Goal: Task Accomplishment & Management: Complete application form

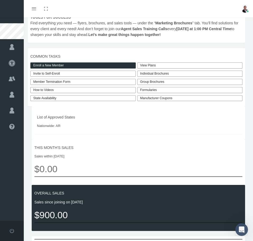
scroll to position [15, 0]
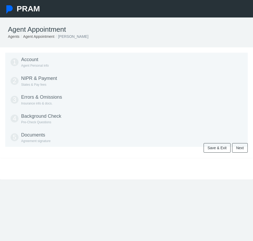
type input "615-681-6439"
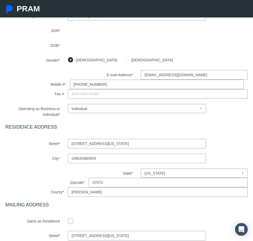
scroll to position [267, 0]
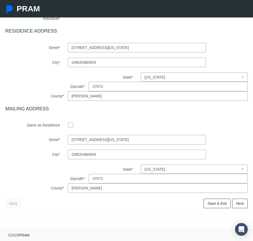
click at [216, 205] on link "Save & Exit" at bounding box center [217, 204] width 27 height 10
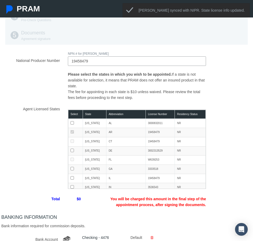
scroll to position [139, 0]
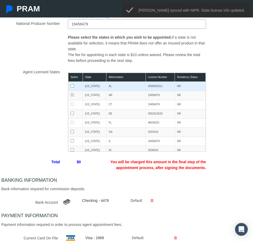
click at [71, 85] on input "checkbox" at bounding box center [72, 85] width 3 height 3
checkbox input "true"
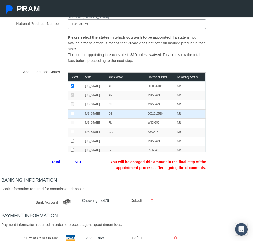
click at [73, 114] on input "checkbox" at bounding box center [72, 113] width 3 height 3
checkbox input "true"
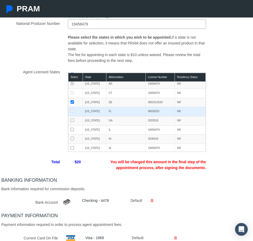
scroll to position [15, 0]
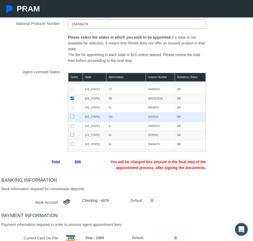
click at [71, 117] on input "checkbox" at bounding box center [72, 116] width 3 height 3
checkbox input "true"
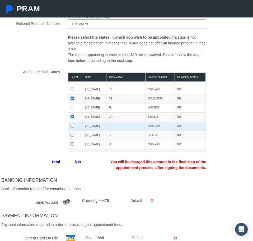
click at [72, 125] on input "checkbox" at bounding box center [72, 125] width 3 height 3
checkbox input "true"
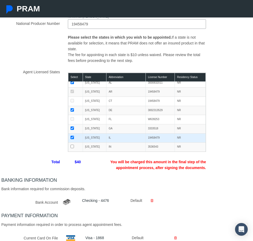
scroll to position [0, 0]
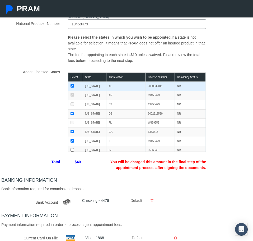
click at [74, 86] on input "checkbox" at bounding box center [72, 85] width 3 height 3
checkbox input "false"
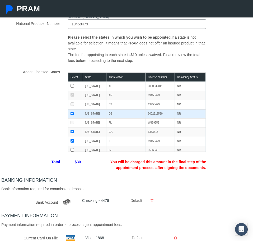
click at [72, 113] on input "checkbox" at bounding box center [72, 113] width 3 height 3
checkbox input "false"
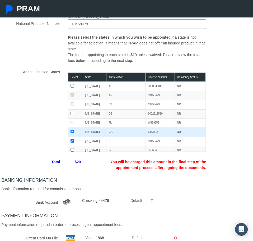
click at [73, 131] on input "checkbox" at bounding box center [72, 131] width 3 height 3
checkbox input "false"
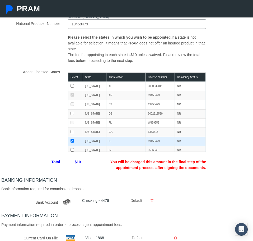
click at [73, 139] on input "checkbox" at bounding box center [72, 140] width 3 height 3
checkbox input "false"
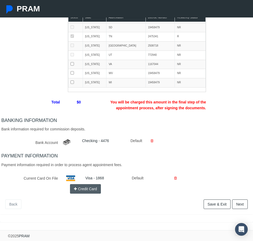
scroll to position [200, 0]
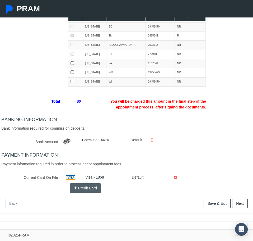
click at [236, 205] on link "Next" at bounding box center [241, 204] width 16 height 10
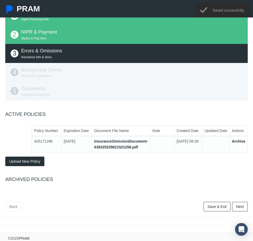
scroll to position [49, 0]
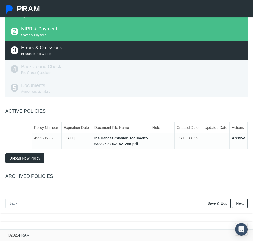
click at [20, 160] on button "Upload New Policy" at bounding box center [24, 158] width 39 height 10
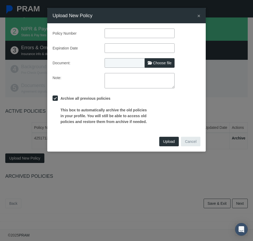
click at [162, 65] on span "Choose file" at bounding box center [162, 63] width 19 height 4
click at [162, 65] on input "Choose file" at bounding box center [140, 61] width 70 height 7
type input "C:\fakepath\E O 2025.pdf"
type input "E O 2025.pdf"
click at [128, 33] on input "text" at bounding box center [140, 34] width 70 height 10
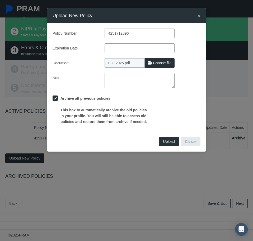
type input "4251712896"
click at [133, 50] on input "text" at bounding box center [140, 48] width 70 height 10
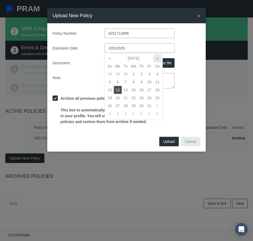
click at [154, 57] on th "»" at bounding box center [158, 58] width 8 height 8
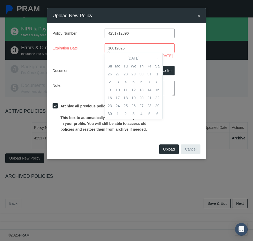
click at [154, 57] on th "»" at bounding box center [158, 58] width 8 height 8
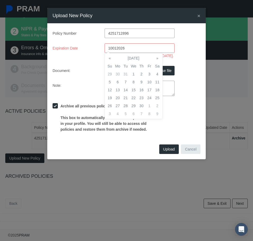
click at [154, 57] on th "»" at bounding box center [158, 58] width 8 height 8
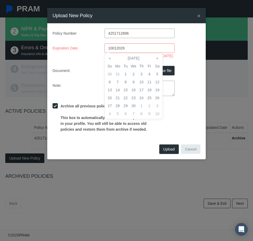
click at [154, 57] on th "»" at bounding box center [158, 58] width 8 height 8
click at [109, 57] on th "«" at bounding box center [110, 58] width 8 height 8
click at [144, 75] on td "1" at bounding box center [142, 74] width 8 height 8
type input "[DATE]"
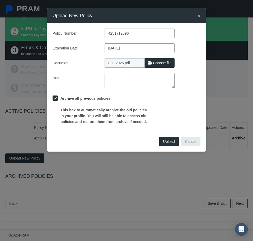
click at [93, 64] on div "Policy Number 4251712896 Expiration Date [DATE] Document: E O 2025.pdf Choose f…" at bounding box center [127, 77] width 148 height 96
click at [171, 141] on span "Upload" at bounding box center [169, 141] width 12 height 4
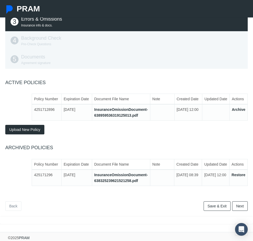
scroll to position [81, 0]
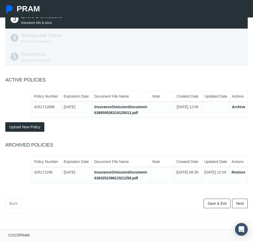
click at [243, 203] on link "Next" at bounding box center [241, 204] width 16 height 10
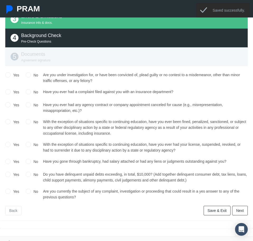
click at [30, 75] on input "No" at bounding box center [28, 74] width 5 height 5
radio input "true"
click at [28, 90] on input "No" at bounding box center [28, 91] width 5 height 5
radio input "true"
click at [29, 103] on input "No" at bounding box center [28, 104] width 5 height 5
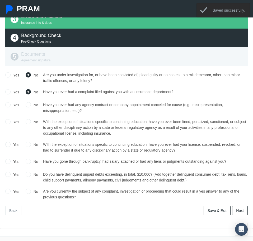
radio input "true"
click at [28, 124] on input "No" at bounding box center [28, 121] width 5 height 5
radio input "true"
click at [28, 145] on input "No" at bounding box center [28, 144] width 5 height 5
radio input "true"
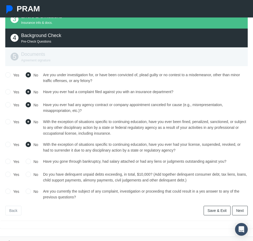
click at [29, 161] on input "No" at bounding box center [28, 160] width 5 height 5
radio input "true"
click at [26, 174] on input "No" at bounding box center [28, 173] width 5 height 5
radio input "true"
click at [28, 189] on input "No" at bounding box center [28, 190] width 5 height 5
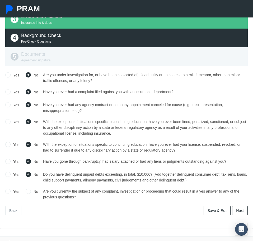
radio input "true"
click at [244, 210] on link "Next" at bounding box center [241, 211] width 16 height 10
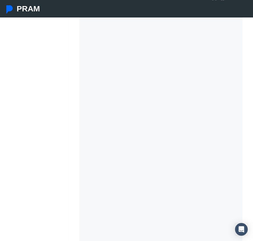
scroll to position [155, 0]
